Goal: Check status: Check status

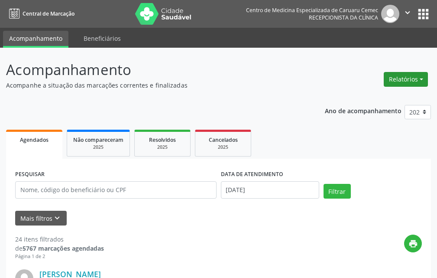
click at [408, 82] on button "Relatórios" at bounding box center [406, 79] width 44 height 15
click at [349, 100] on link "Agendamentos" at bounding box center [381, 98] width 93 height 12
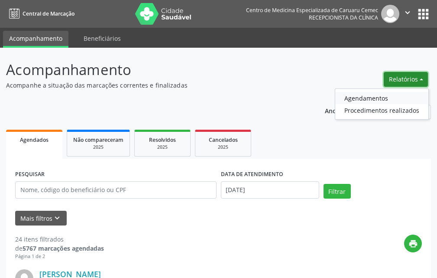
select select "9"
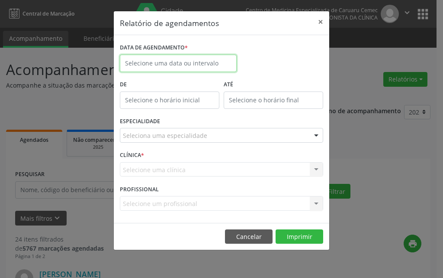
click at [160, 68] on body "Central de Marcação Centro de Medicina Especializada de [GEOGRAPHIC_DATA] Recep…" at bounding box center [221, 139] width 443 height 278
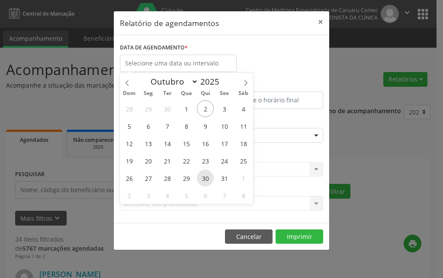
click at [204, 177] on span "30" at bounding box center [205, 177] width 17 height 17
type input "30/10/2025"
click at [204, 177] on span "30" at bounding box center [205, 177] width 17 height 17
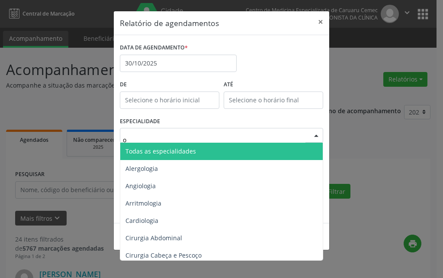
type input "of"
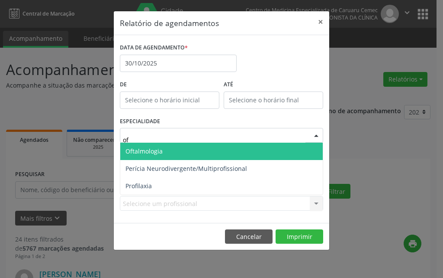
click at [160, 149] on span "Oftalmologia" at bounding box center [144, 151] width 37 height 8
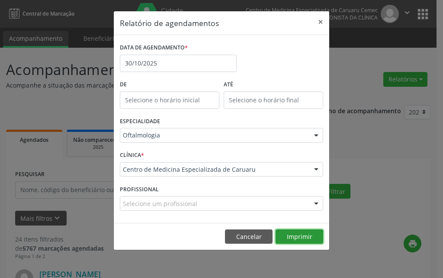
click at [306, 238] on button "Imprimir" at bounding box center [300, 236] width 48 height 15
click at [322, 22] on button "×" at bounding box center [320, 21] width 17 height 21
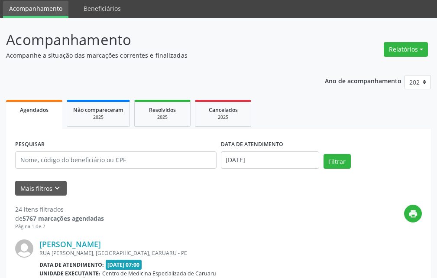
scroll to position [43, 0]
